Goal: Find specific page/section: Find specific page/section

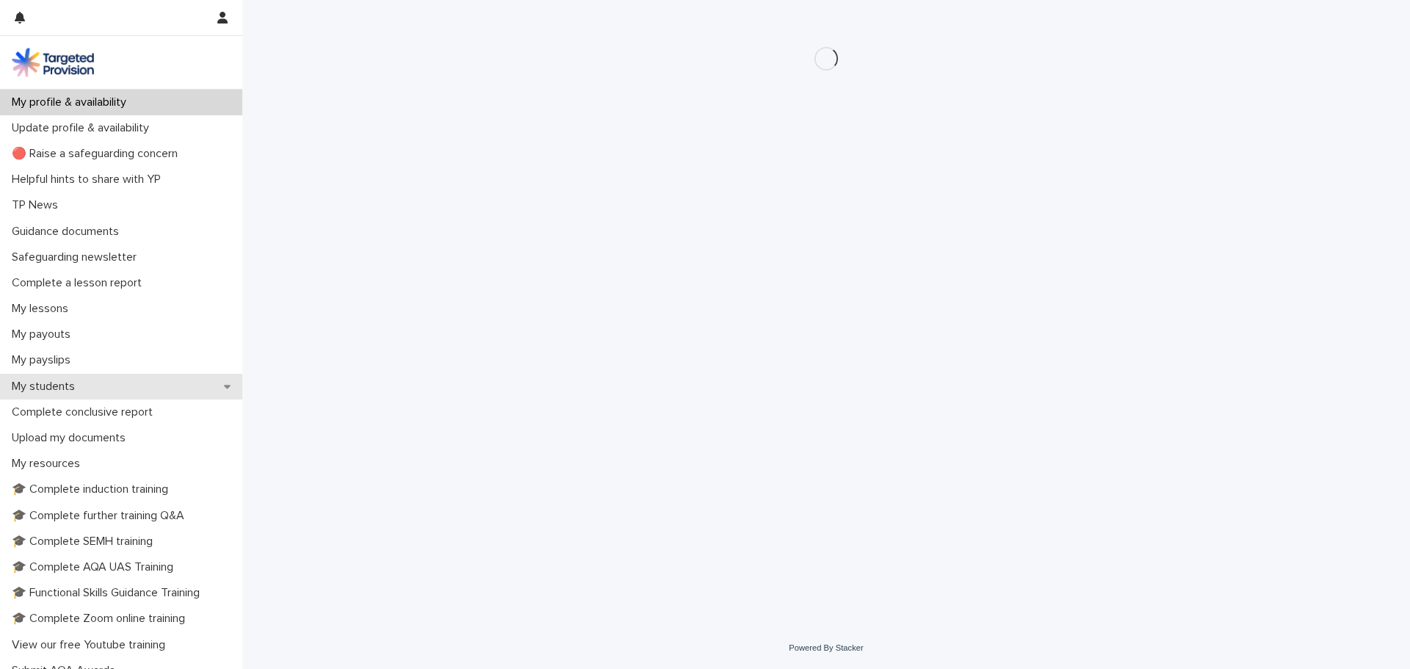
click at [73, 389] on p "My students" at bounding box center [46, 387] width 81 height 14
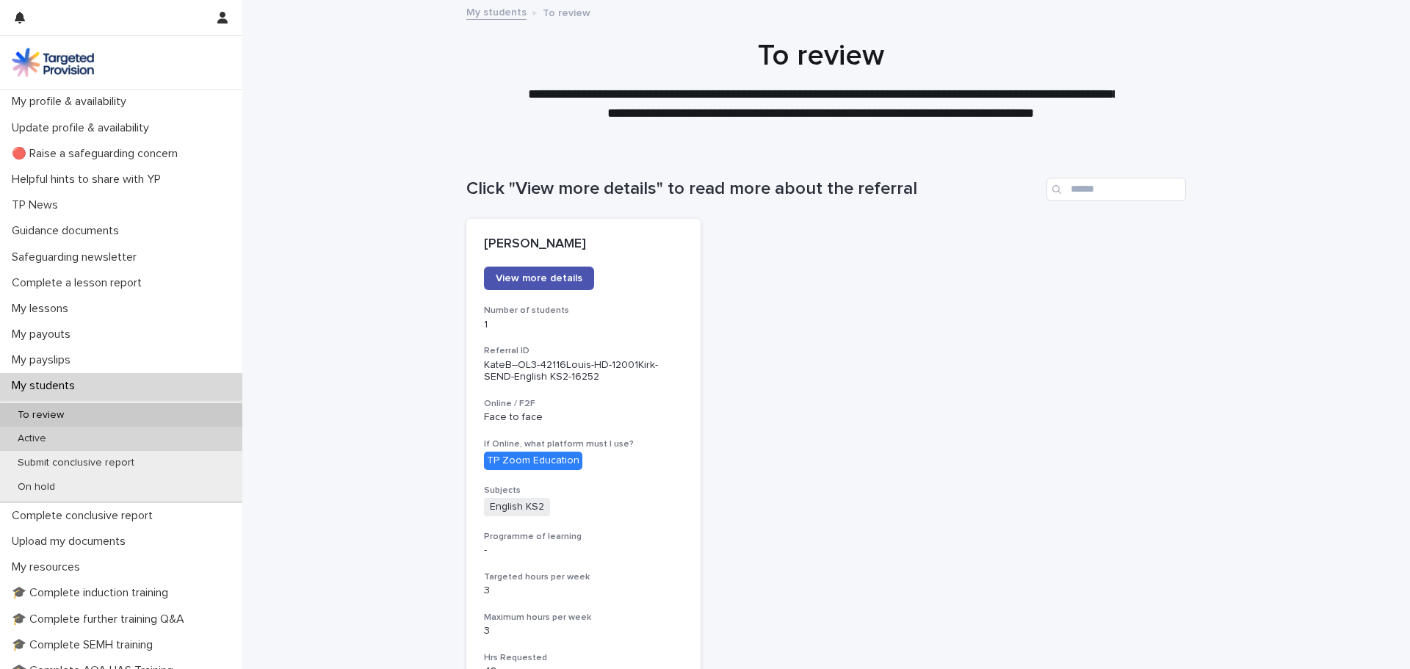
click at [51, 438] on p "Active" at bounding box center [32, 439] width 52 height 12
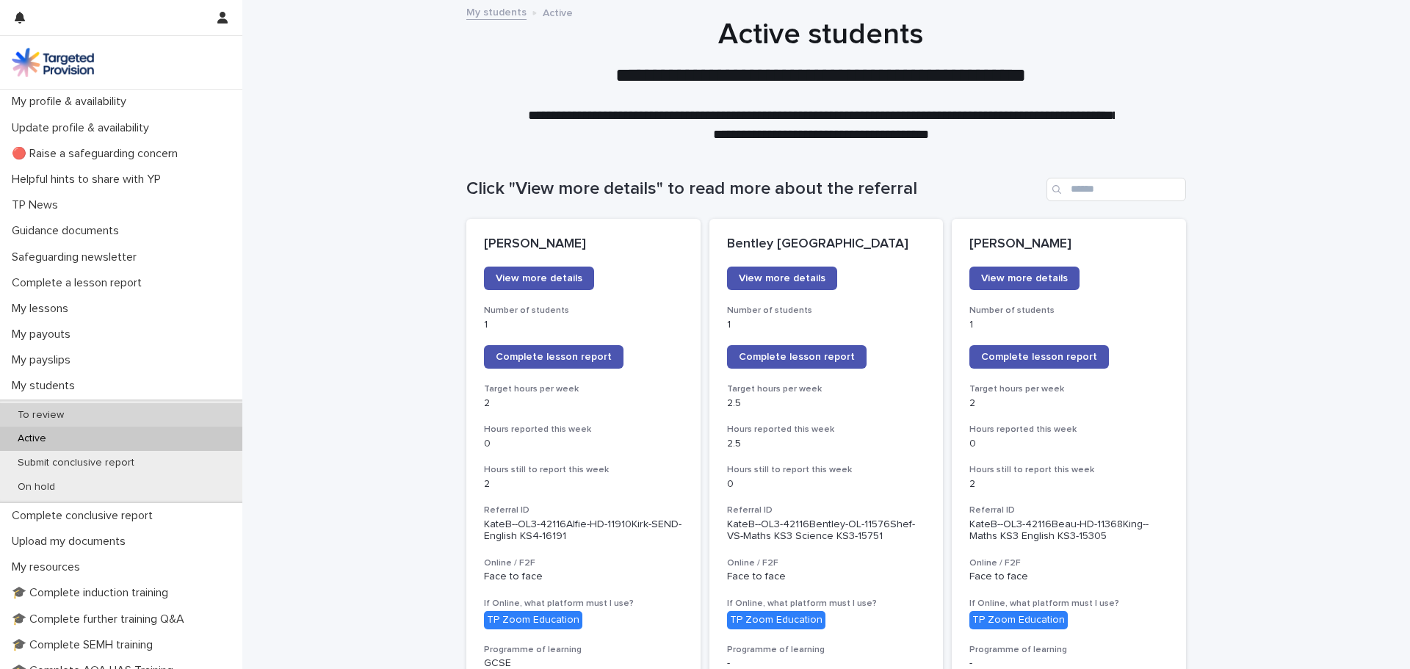
click at [51, 413] on p "To review" at bounding box center [41, 415] width 70 height 12
